Goal: Navigation & Orientation: Find specific page/section

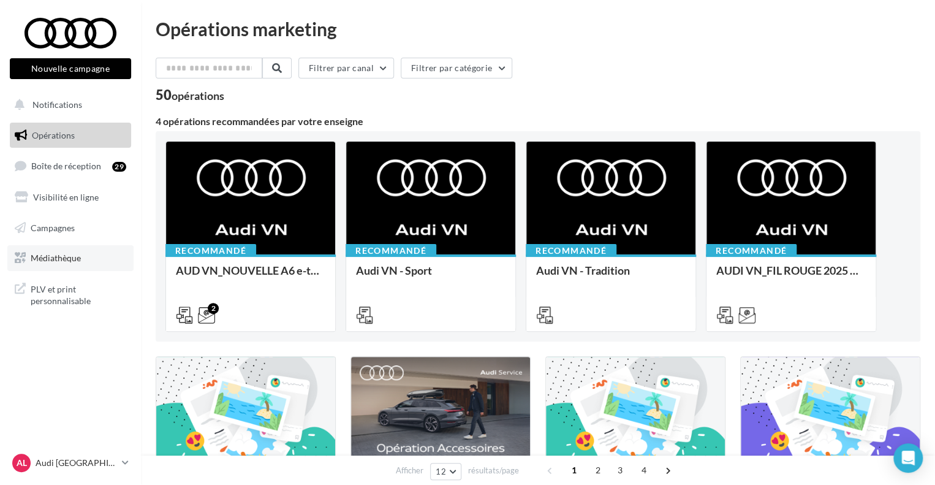
click at [75, 259] on span "Médiathèque" at bounding box center [56, 258] width 50 height 10
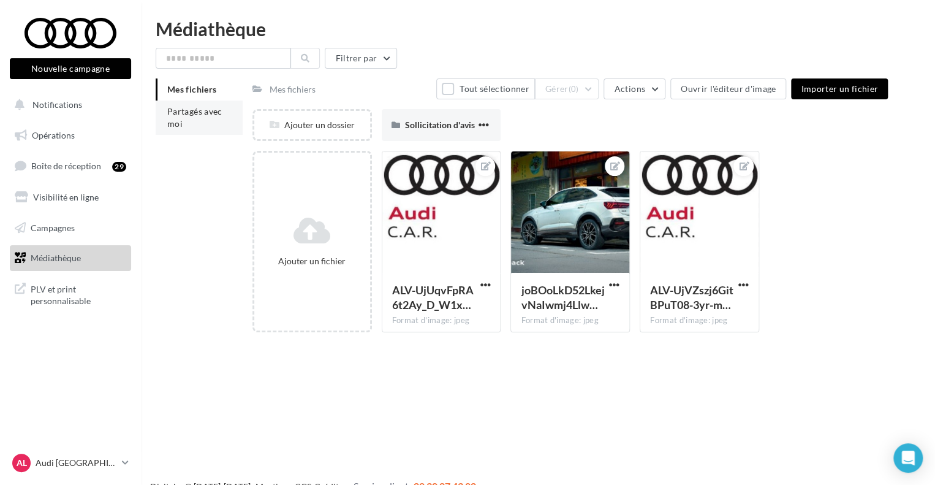
click at [192, 115] on span "Partagés avec moi" at bounding box center [194, 117] width 55 height 23
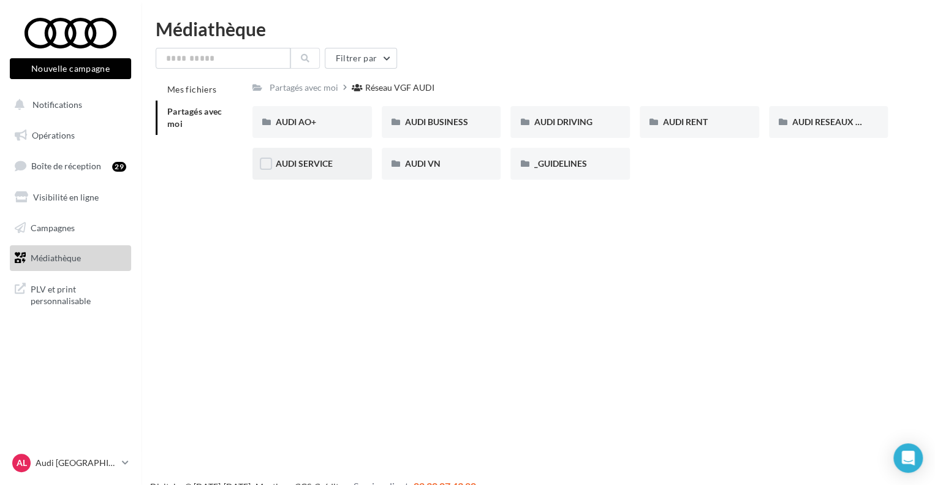
click at [326, 166] on span "AUDI SERVICE" at bounding box center [304, 163] width 57 height 10
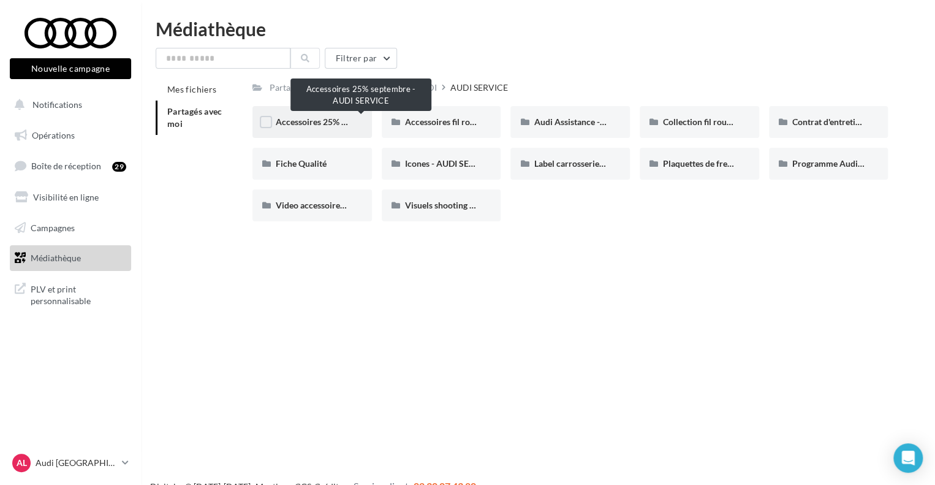
click at [338, 121] on span "Accessoires 25% septembre - AUDI SERVICE" at bounding box center [361, 121] width 170 height 10
